Goal: Task Accomplishment & Management: Manage account settings

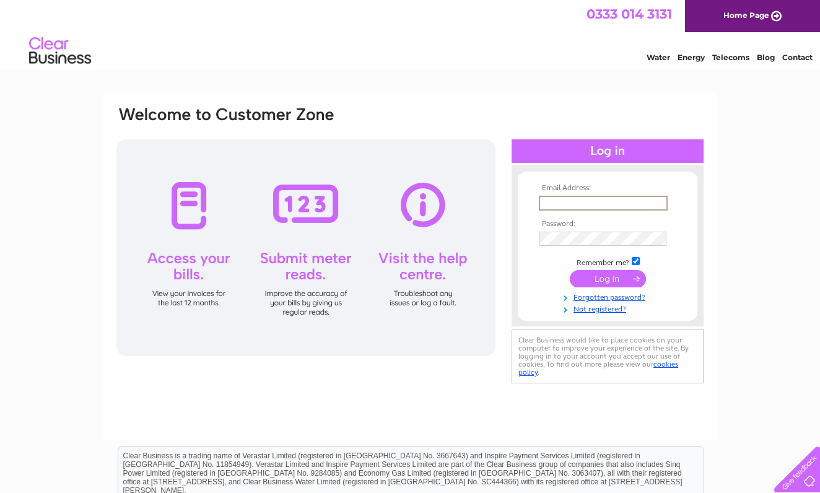
type input "[EMAIL_ADDRESS][DOMAIN_NAME]"
click at [608, 283] on input "submit" at bounding box center [608, 278] width 76 height 17
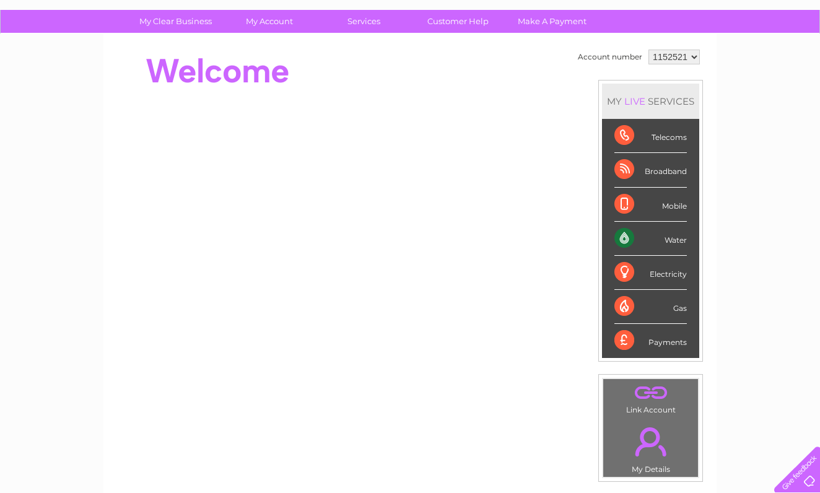
scroll to position [93, 0]
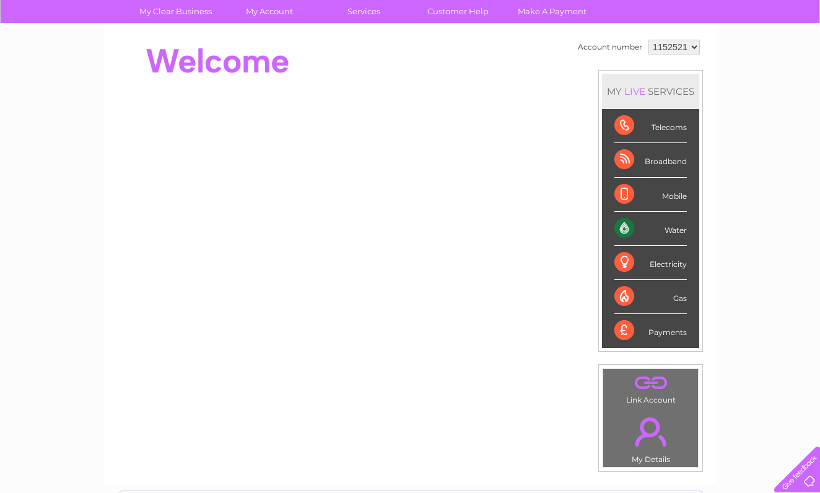
click at [625, 227] on div "Water" at bounding box center [651, 229] width 72 height 34
click at [455, 11] on link "Customer Help" at bounding box center [458, 11] width 102 height 23
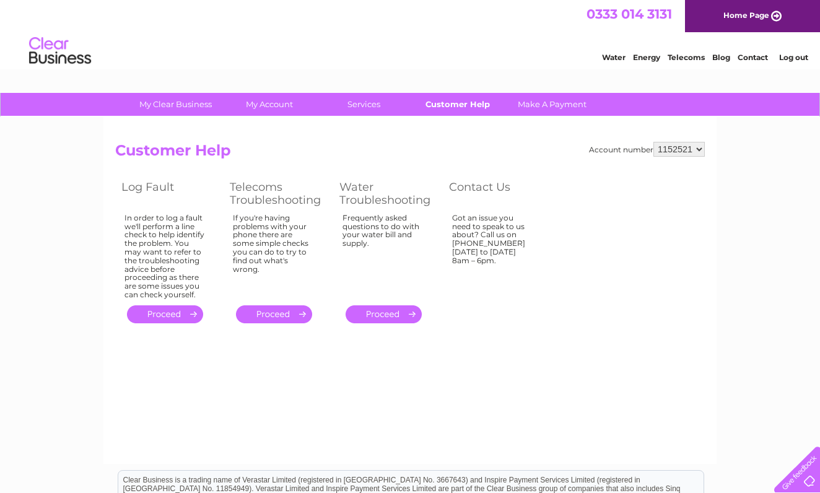
click at [465, 103] on link "Customer Help" at bounding box center [458, 104] width 102 height 23
click at [449, 103] on link "Customer Help" at bounding box center [458, 104] width 102 height 23
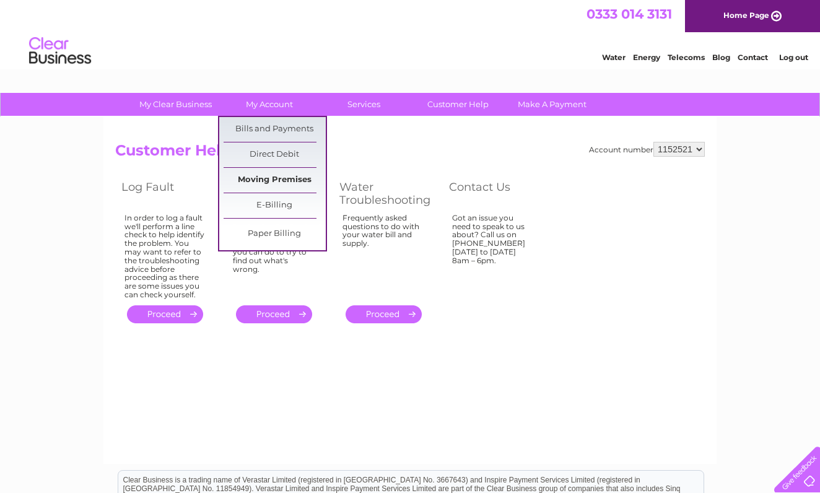
click at [291, 182] on link "Moving Premises" at bounding box center [275, 180] width 102 height 25
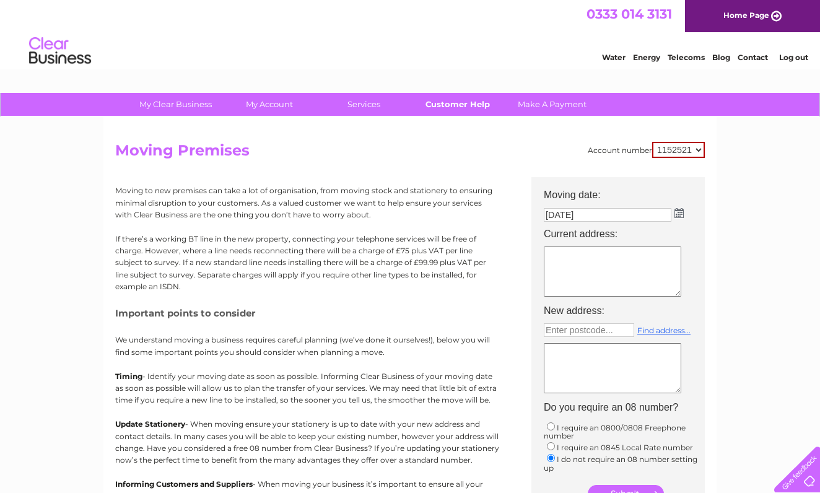
click at [466, 102] on link "Customer Help" at bounding box center [458, 104] width 102 height 23
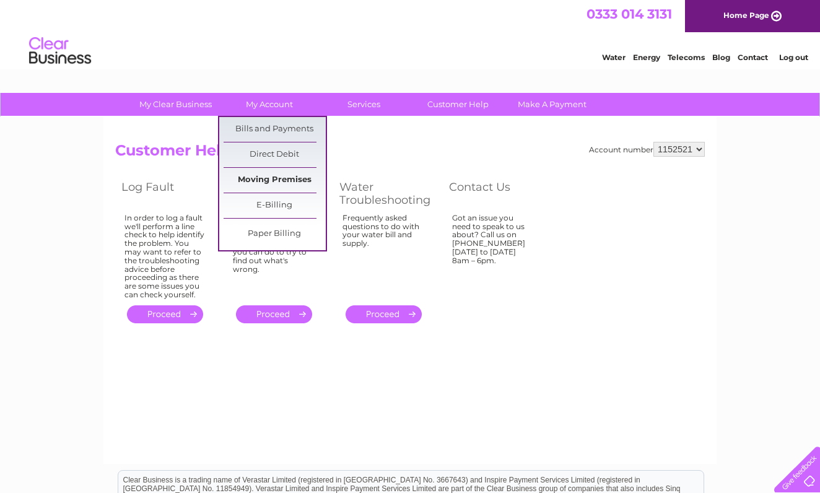
click at [286, 174] on link "Moving Premises" at bounding box center [275, 180] width 102 height 25
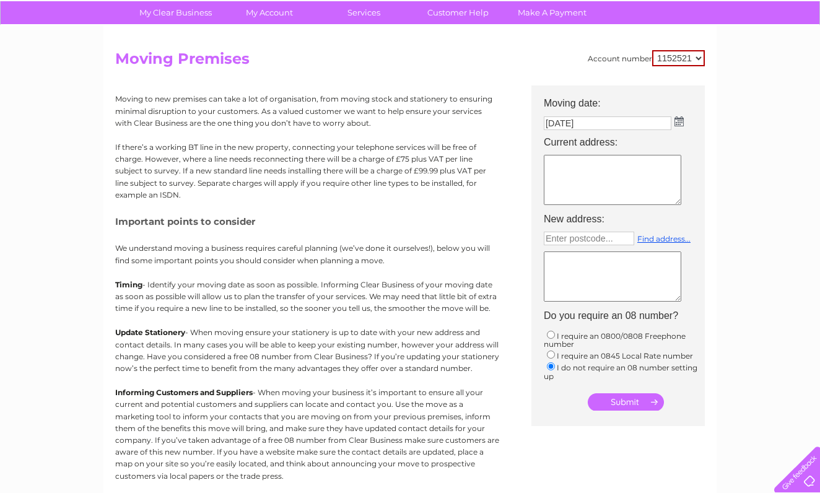
scroll to position [89, 0]
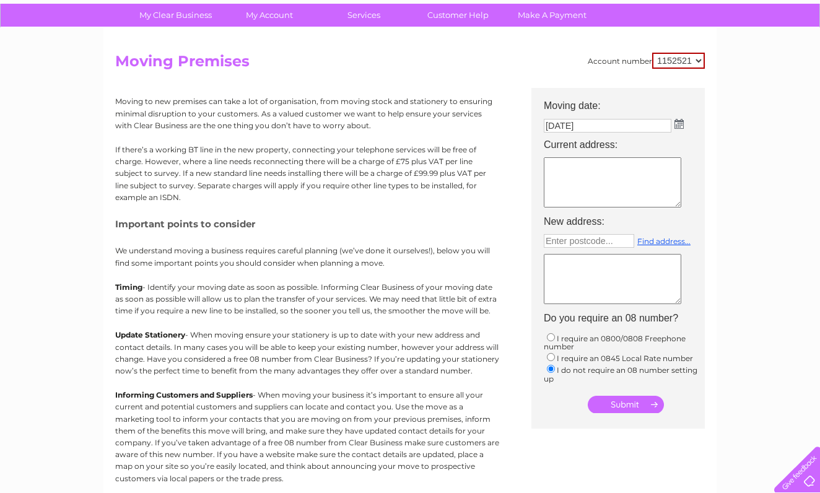
click at [576, 185] on textarea at bounding box center [613, 182] width 138 height 50
type textarea "34 princes street Port Glasgow pa145jq"
click at [574, 287] on textarea at bounding box center [613, 279] width 138 height 50
click at [617, 409] on input "submit" at bounding box center [626, 404] width 76 height 17
type textarea "x"
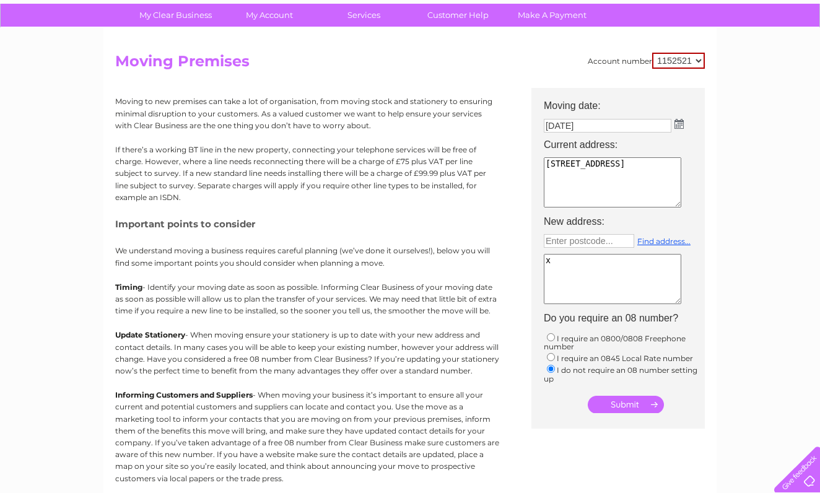
click at [620, 410] on input "submit" at bounding box center [626, 404] width 76 height 17
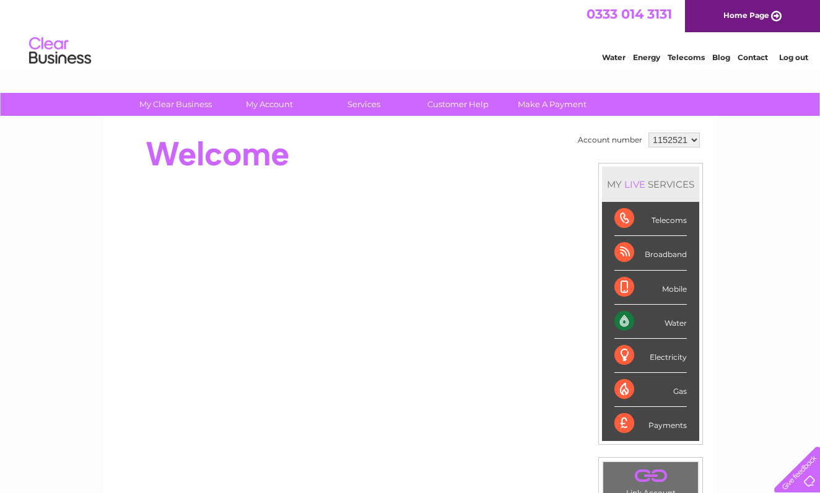
click at [367, 4] on div "0333 014 3131 Home Page" at bounding box center [410, 16] width 820 height 32
